Goal: Check status: Check status

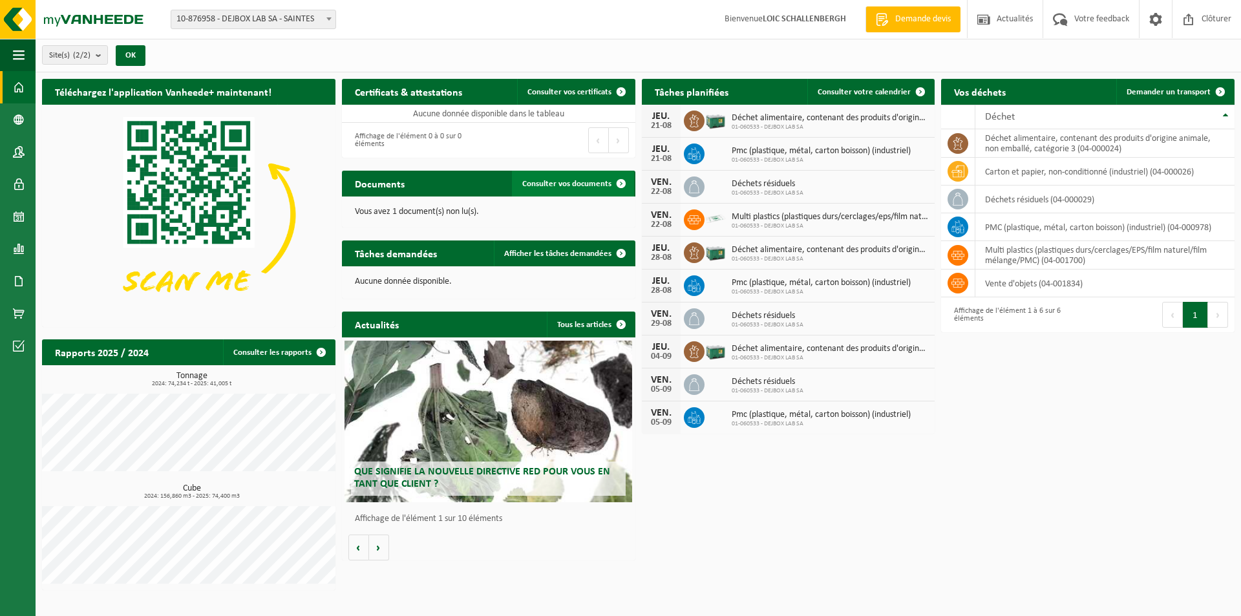
click at [567, 186] on span "Consulter vos documents" at bounding box center [566, 184] width 89 height 8
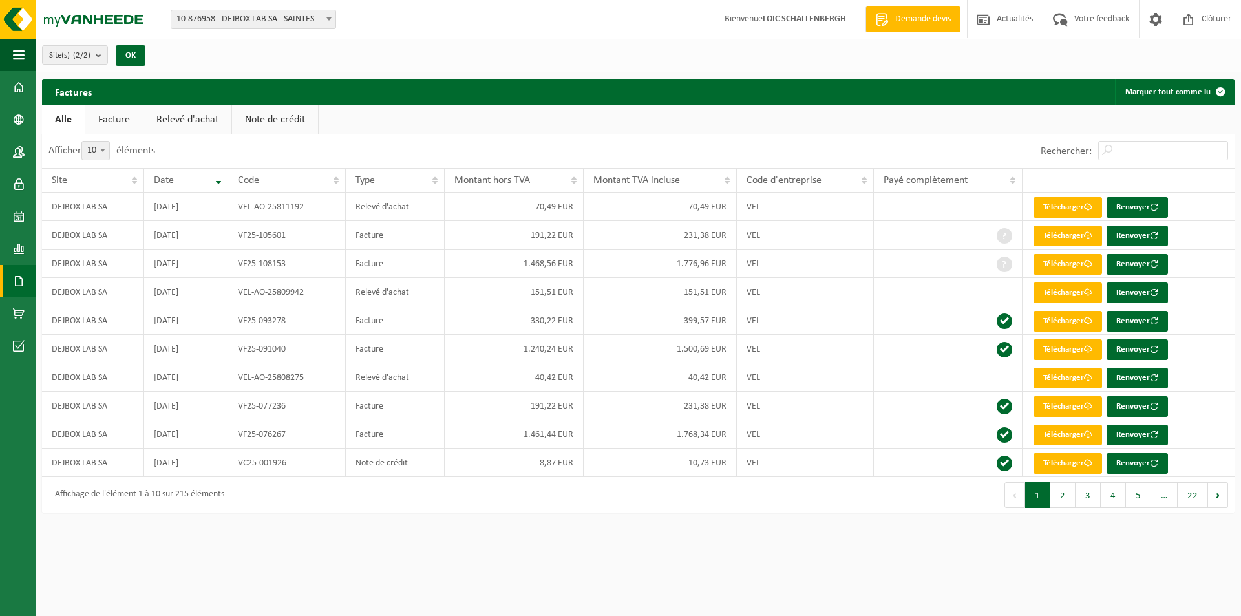
click at [287, 127] on link "Note de crédit" at bounding box center [275, 120] width 86 height 30
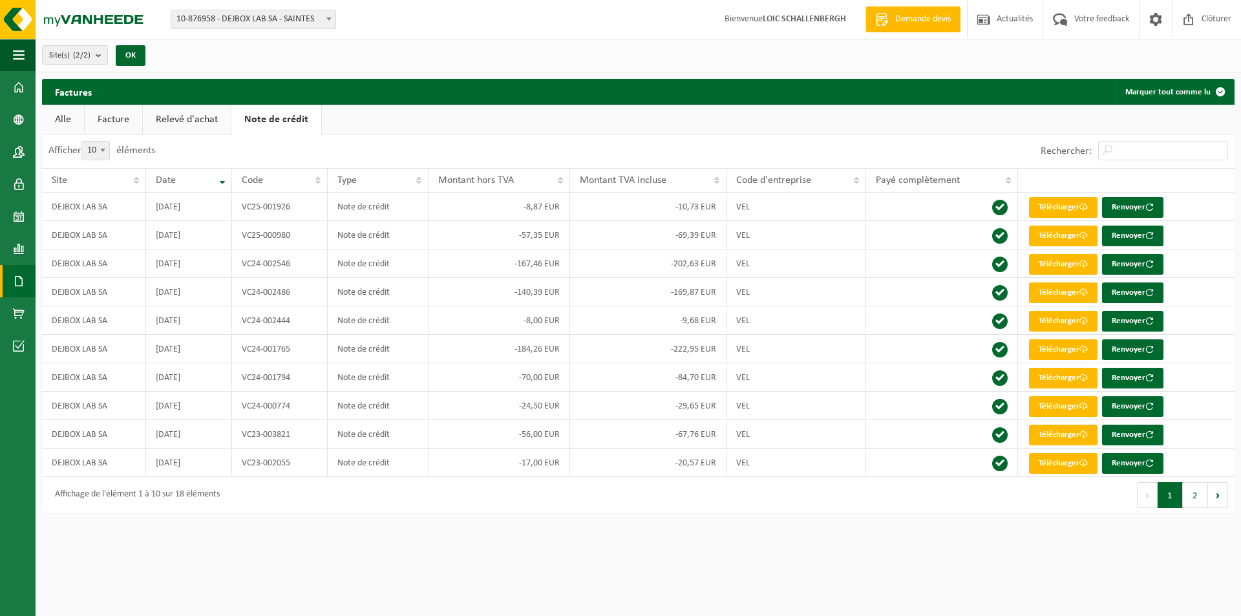
click at [182, 126] on link "Relevé d'achat" at bounding box center [187, 120] width 88 height 30
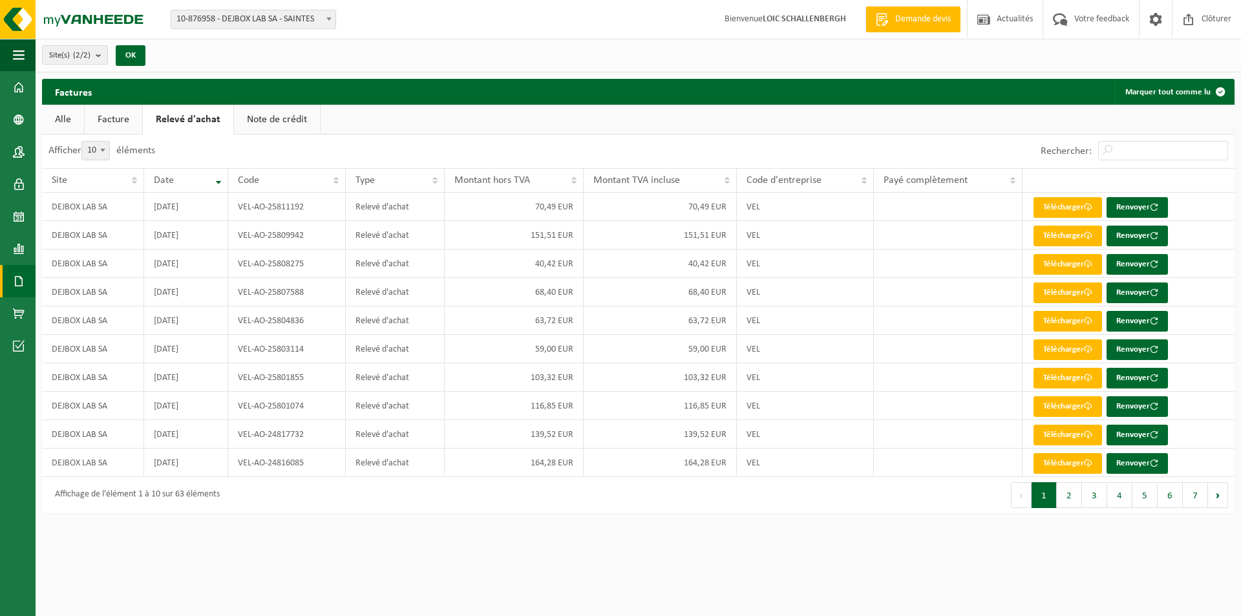
click at [109, 123] on link "Facture" at bounding box center [114, 120] width 58 height 30
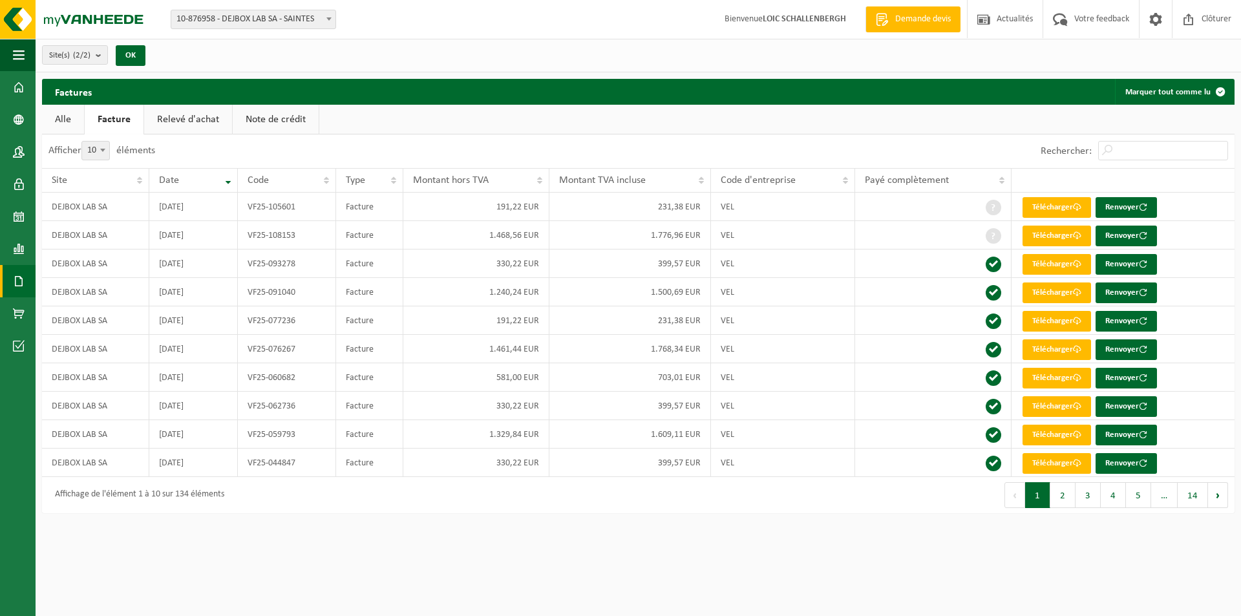
click at [63, 123] on link "Alle" at bounding box center [63, 120] width 42 height 30
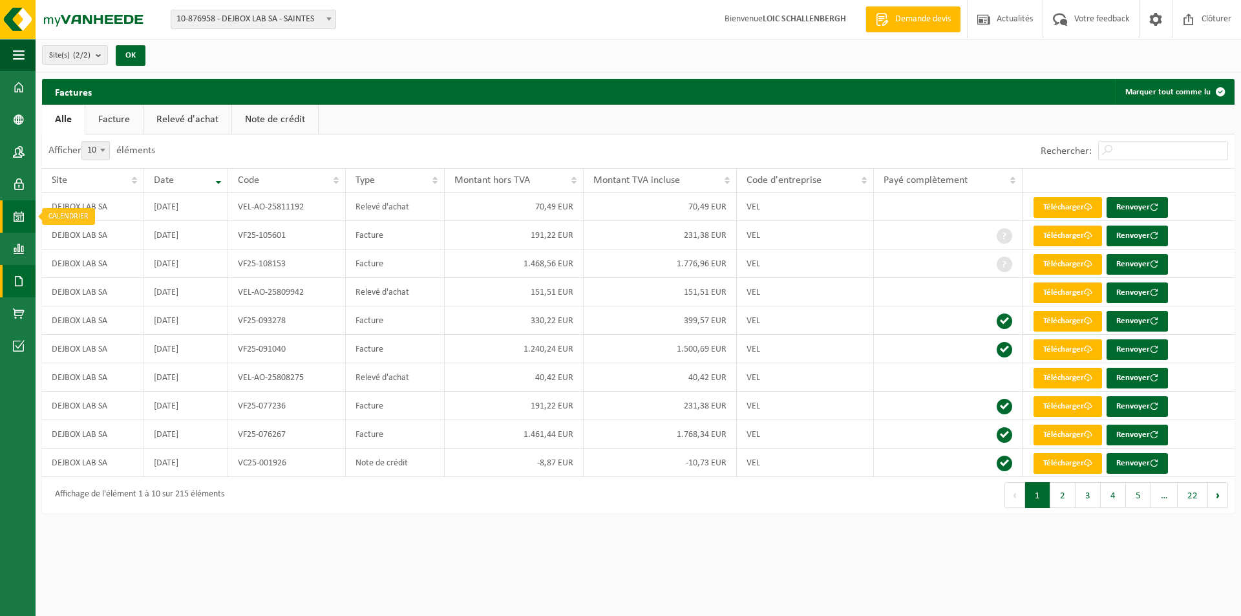
click at [19, 218] on span at bounding box center [19, 216] width 12 height 32
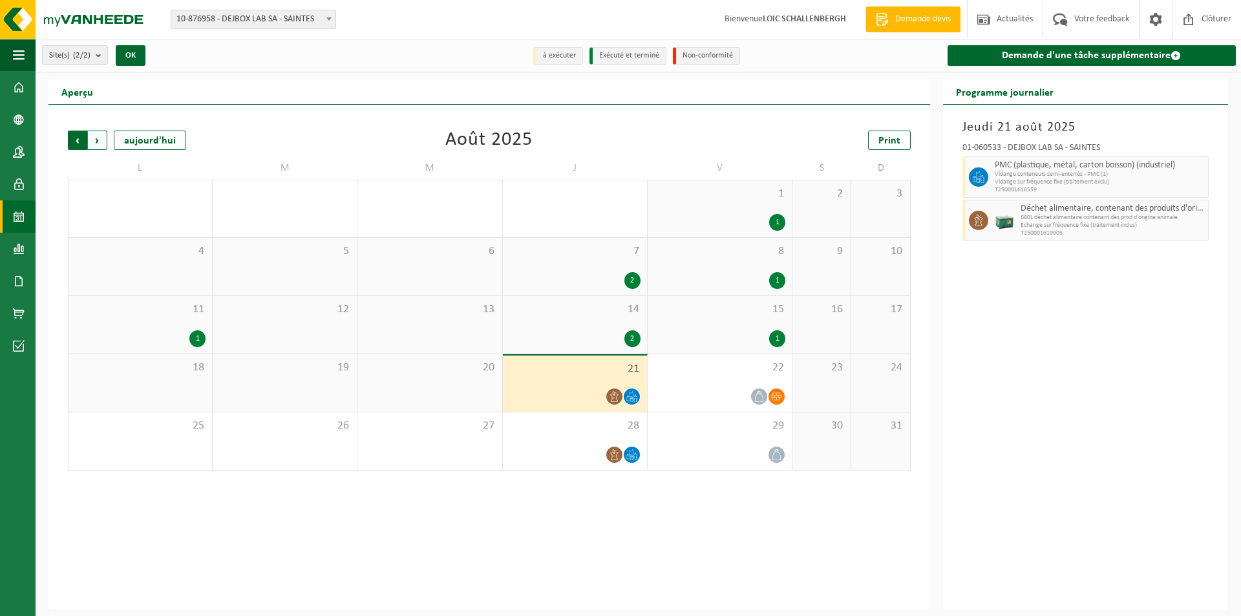
click at [101, 140] on span "Suivant" at bounding box center [97, 140] width 19 height 19
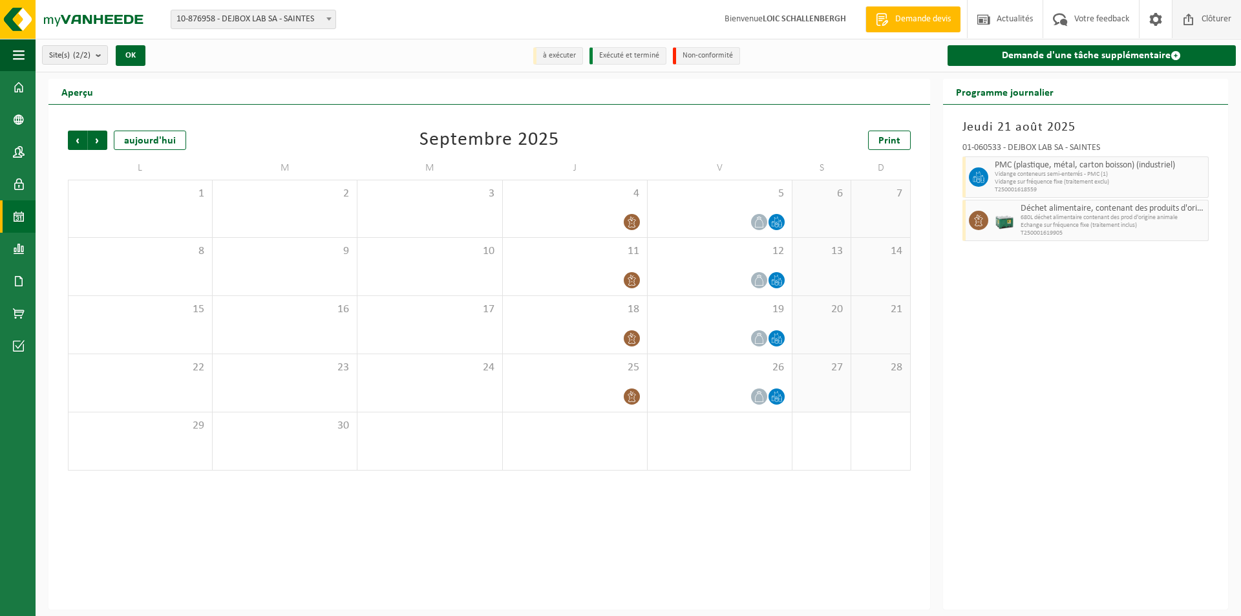
click at [1203, 13] on span "Clôturer" at bounding box center [1217, 19] width 36 height 38
